Goal: Transaction & Acquisition: Purchase product/service

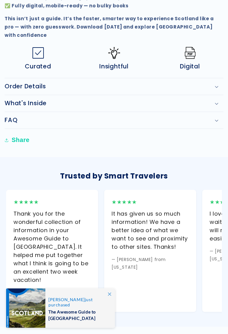
scroll to position [503, 0]
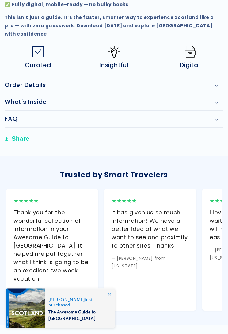
click at [193, 201] on div "★★★★★ It has given us so much information! We have a better idea of what we wan…" at bounding box center [150, 250] width 92 height 122
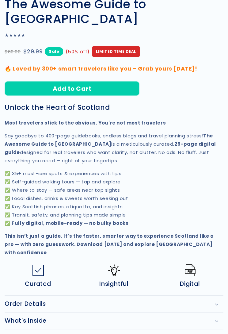
scroll to position [284, 0]
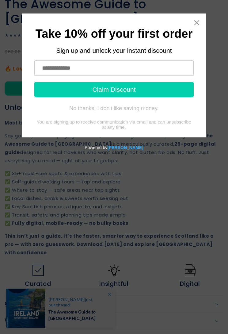
click at [163, 66] on input "text" at bounding box center [113, 67] width 159 height 15
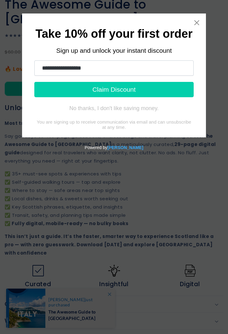
type input "**********"
click at [147, 91] on button "Claim Discount" at bounding box center [113, 89] width 159 height 15
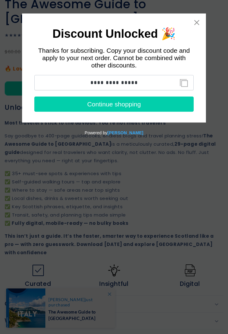
scroll to position [284, 0]
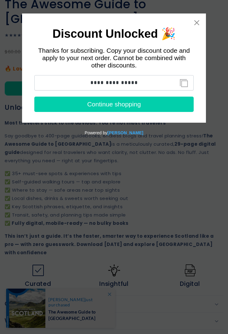
click at [186, 83] on button "Copy discount code to clipboard" at bounding box center [184, 83] width 14 height 12
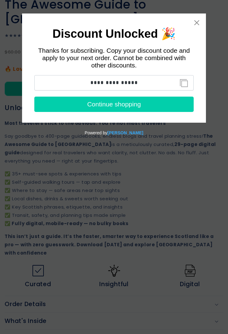
click at [145, 108] on button "Continue shopping" at bounding box center [113, 104] width 159 height 15
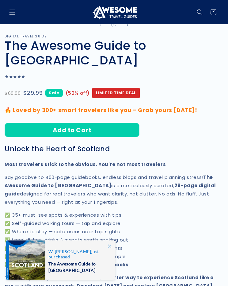
scroll to position [195, 0]
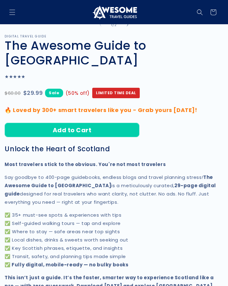
click at [117, 123] on button "Add to Cart" at bounding box center [72, 130] width 135 height 14
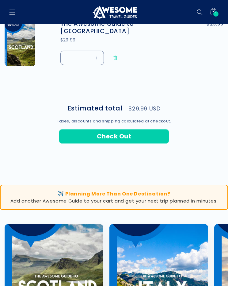
scroll to position [248, 0]
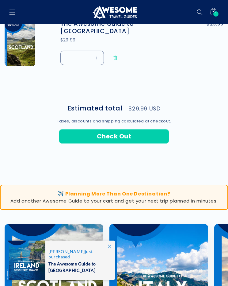
click at [124, 135] on button "Check Out" at bounding box center [114, 136] width 110 height 14
